Goal: Check status: Check status

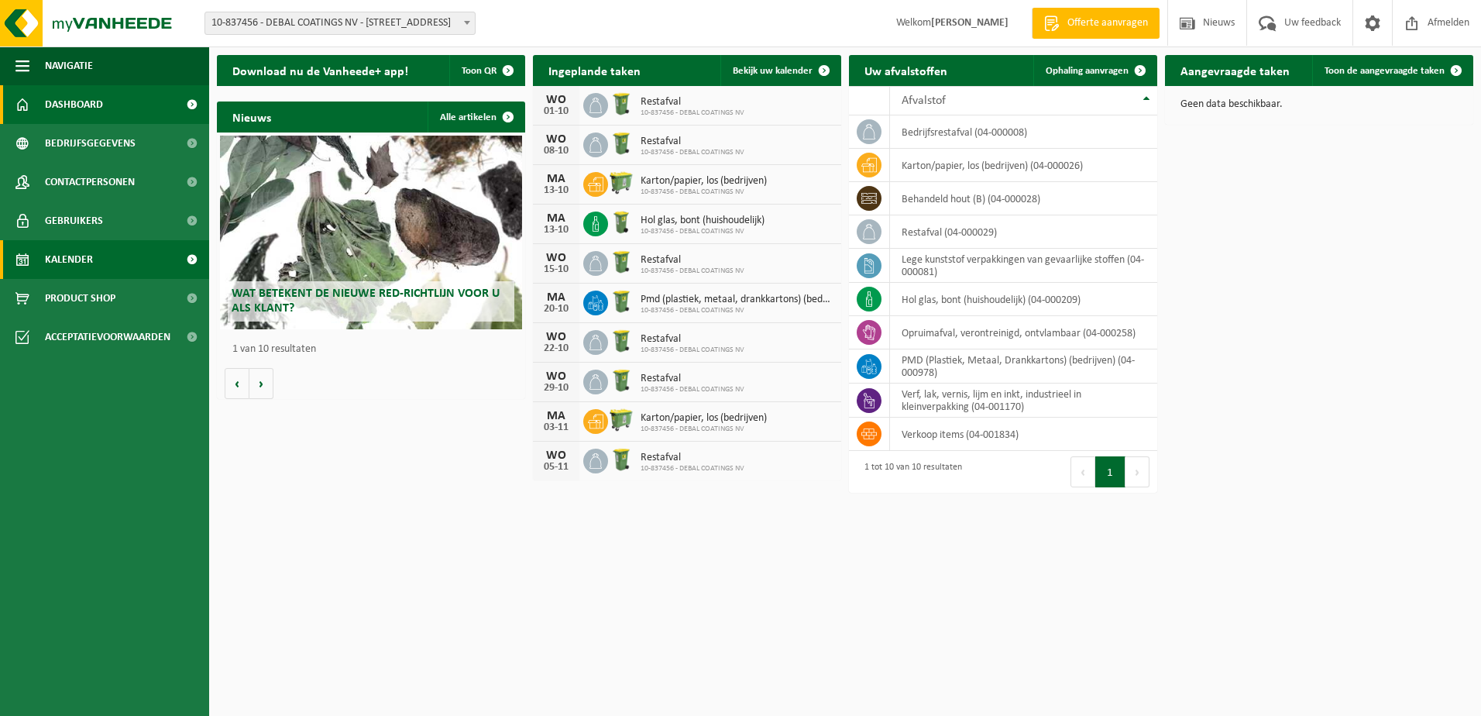
click at [81, 259] on span "Kalender" at bounding box center [69, 259] width 48 height 39
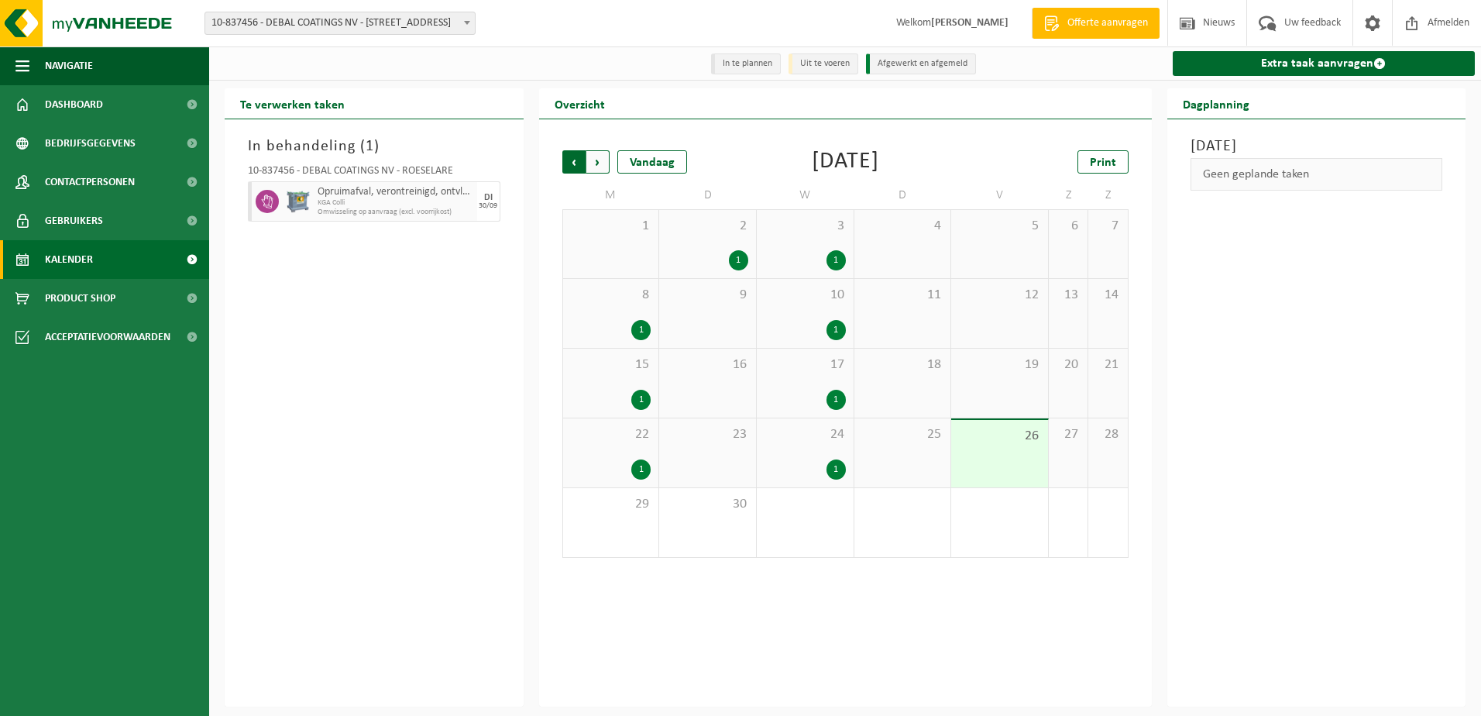
click at [598, 160] on span "Volgende" at bounding box center [597, 161] width 23 height 23
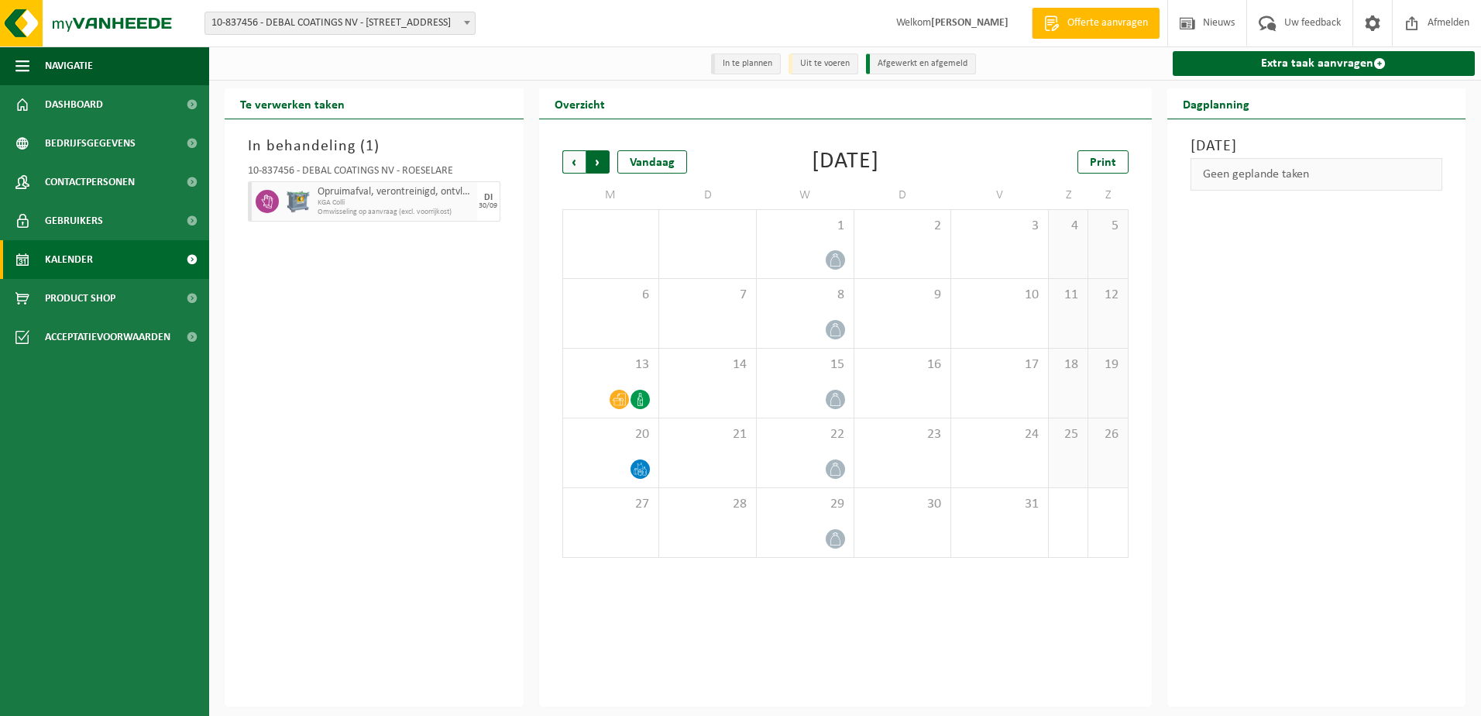
click at [567, 160] on span "Vorige" at bounding box center [573, 161] width 23 height 23
